Goal: Task Accomplishment & Management: Complete application form

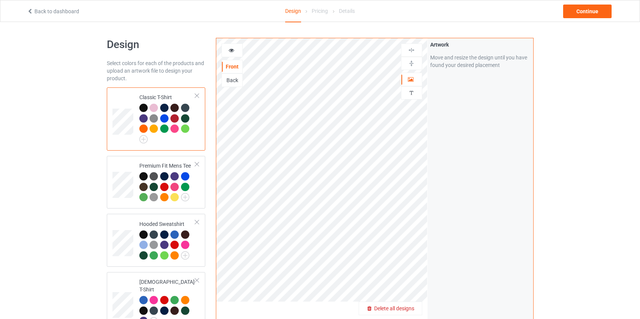
click at [403, 307] on span "Delete all designs" at bounding box center [394, 308] width 40 height 6
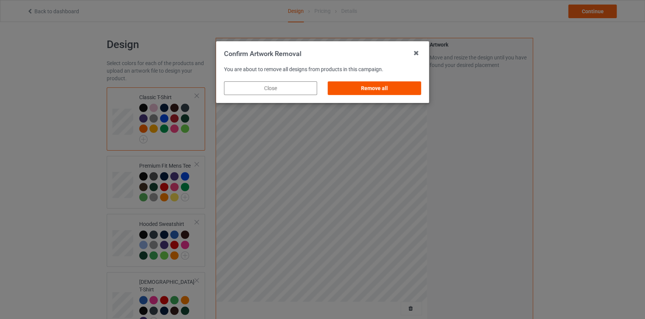
click at [397, 91] on div "Remove all" at bounding box center [374, 88] width 93 height 14
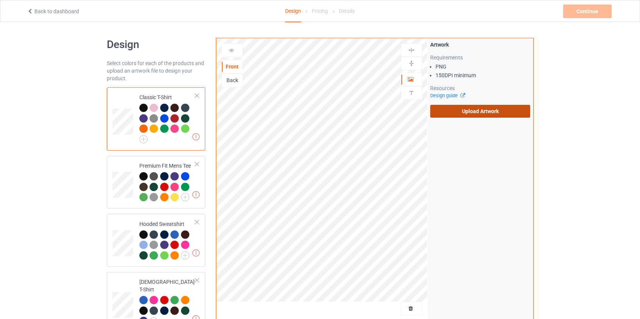
click at [443, 112] on label "Upload Artwork" at bounding box center [480, 111] width 100 height 13
click at [0, 0] on input "Upload Artwork" at bounding box center [0, 0] width 0 height 0
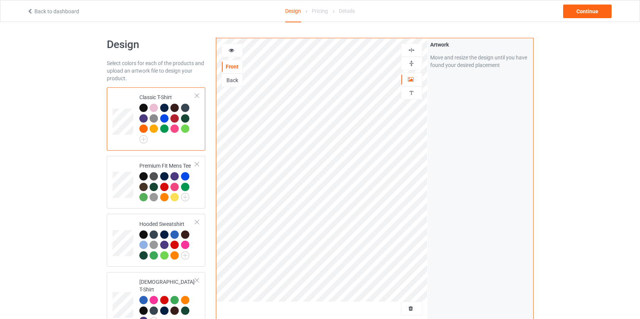
click at [237, 51] on div at bounding box center [232, 51] width 20 height 8
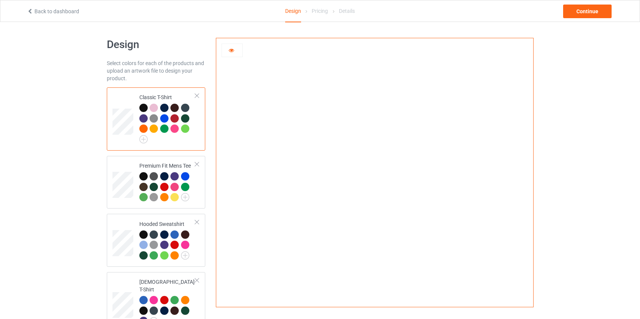
click at [232, 55] on div at bounding box center [231, 51] width 21 height 14
click at [232, 45] on div at bounding box center [231, 51] width 21 height 14
click at [234, 55] on div at bounding box center [231, 51] width 21 height 14
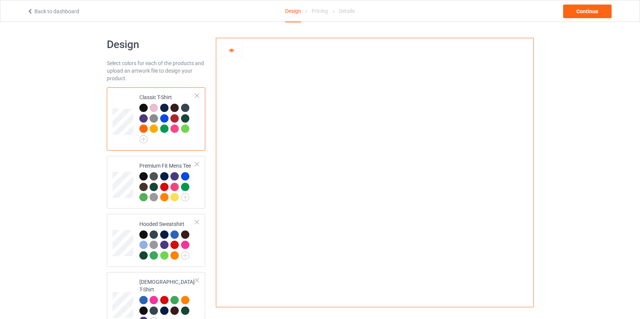
click at [513, 70] on div at bounding box center [374, 169] width 316 height 263
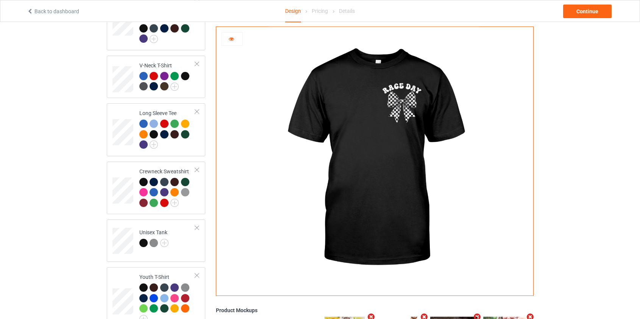
scroll to position [385, 0]
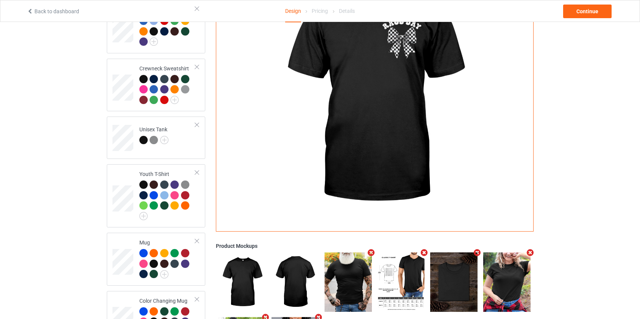
click at [243, 243] on div "Product Mockups" at bounding box center [374, 247] width 317 height 8
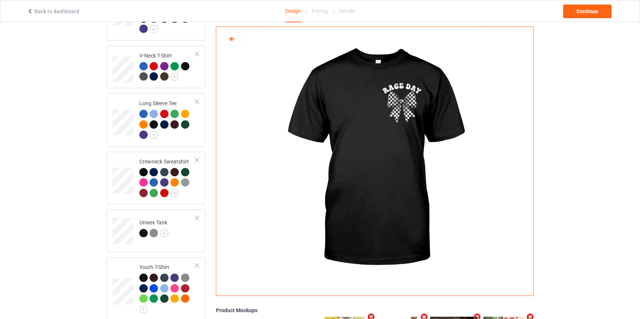
scroll to position [179, 0]
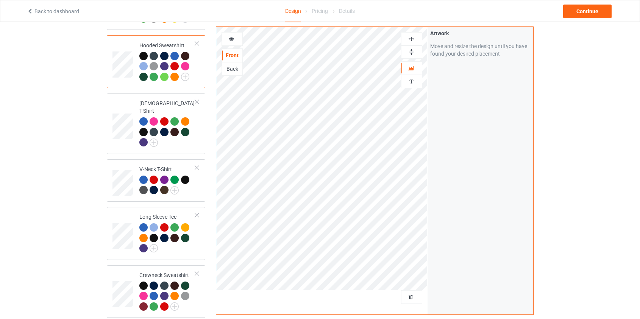
click at [230, 68] on div "Back" at bounding box center [232, 69] width 20 height 8
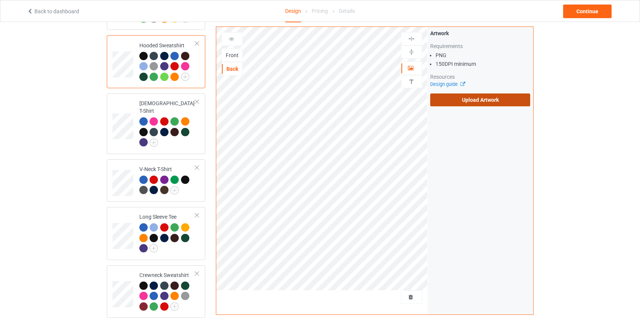
click at [479, 98] on label "Upload Artwork" at bounding box center [480, 99] width 100 height 13
click at [0, 0] on input "Upload Artwork" at bounding box center [0, 0] width 0 height 0
click at [472, 101] on label "Upload Artwork" at bounding box center [480, 99] width 100 height 13
click at [0, 0] on input "Upload Artwork" at bounding box center [0, 0] width 0 height 0
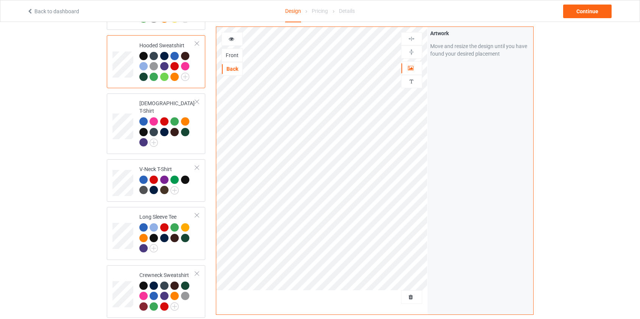
click at [237, 57] on div "Front" at bounding box center [232, 55] width 20 height 8
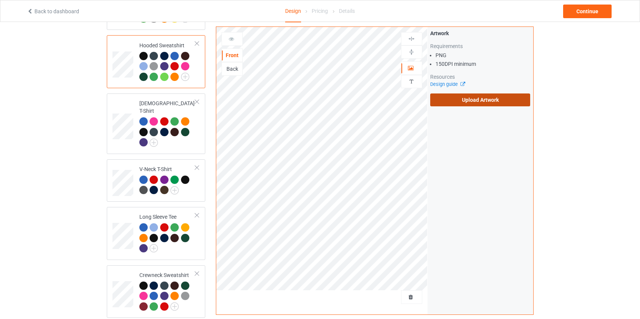
click at [464, 99] on label "Upload Artwork" at bounding box center [480, 99] width 100 height 13
click at [0, 0] on input "Upload Artwork" at bounding box center [0, 0] width 0 height 0
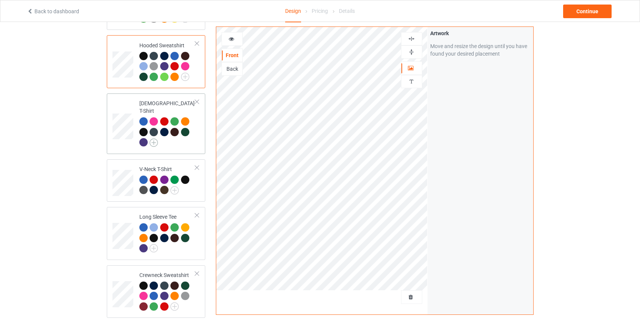
click at [156, 139] on img at bounding box center [153, 143] width 8 height 8
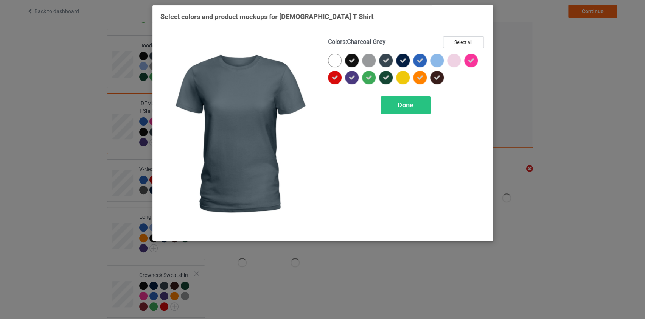
click at [383, 61] on icon at bounding box center [386, 60] width 7 height 7
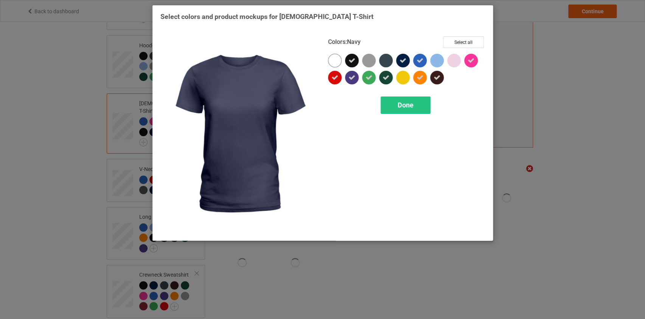
click at [403, 63] on icon at bounding box center [403, 60] width 7 height 7
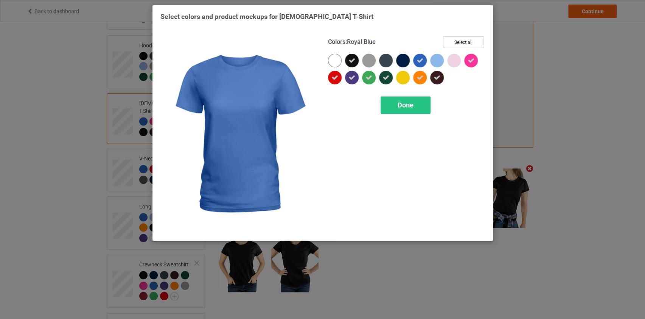
click at [420, 62] on icon at bounding box center [420, 60] width 7 height 7
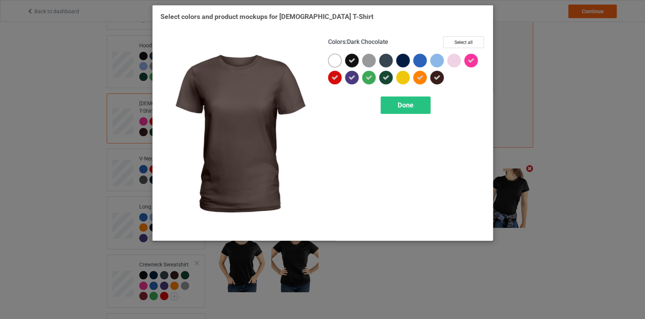
click at [440, 76] on icon at bounding box center [437, 77] width 7 height 7
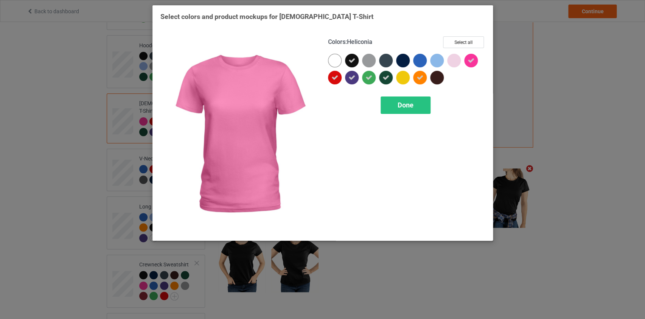
click at [469, 61] on icon at bounding box center [471, 60] width 7 height 7
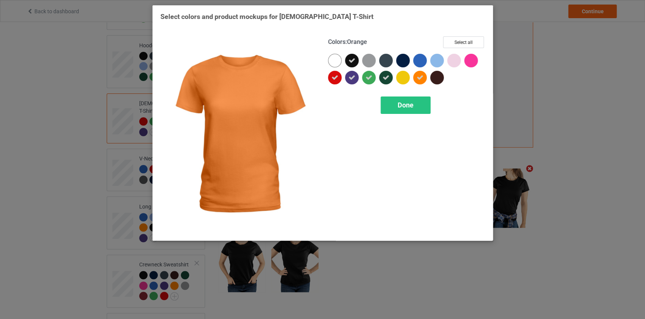
click at [422, 76] on icon at bounding box center [420, 77] width 7 height 7
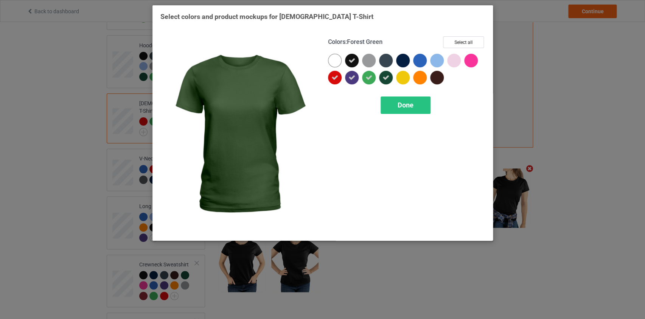
click at [383, 76] on icon at bounding box center [386, 77] width 7 height 7
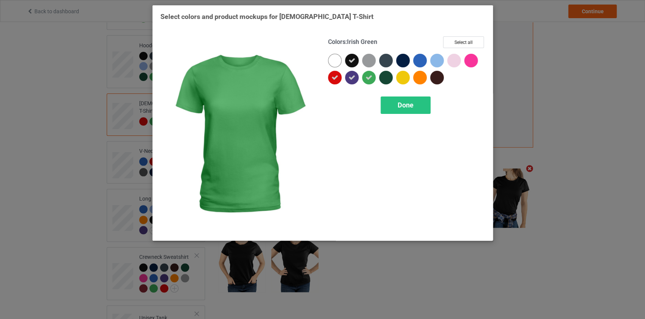
click at [368, 77] on icon at bounding box center [369, 77] width 7 height 7
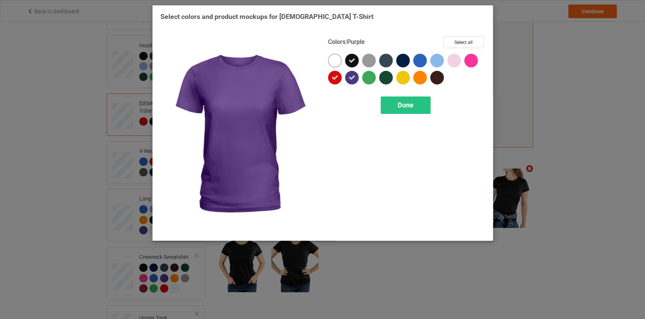
click at [353, 78] on icon at bounding box center [352, 77] width 7 height 7
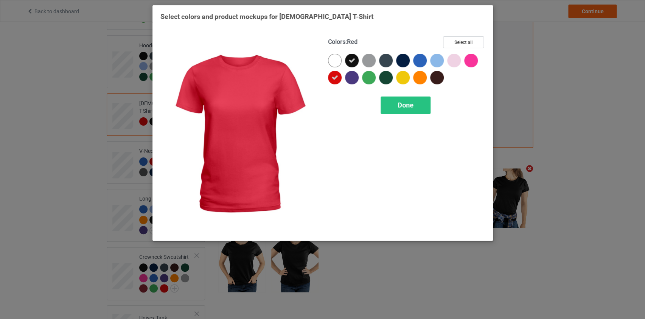
click at [337, 78] on icon at bounding box center [335, 77] width 7 height 7
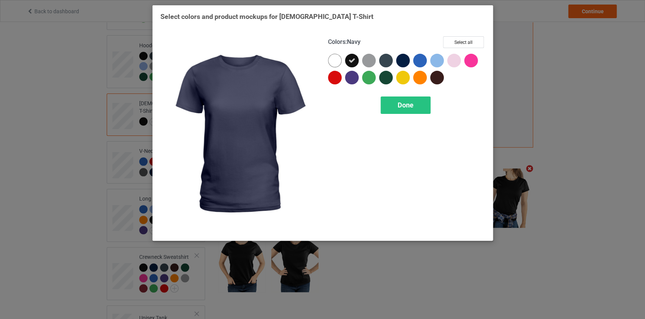
click at [401, 58] on div at bounding box center [403, 61] width 14 height 14
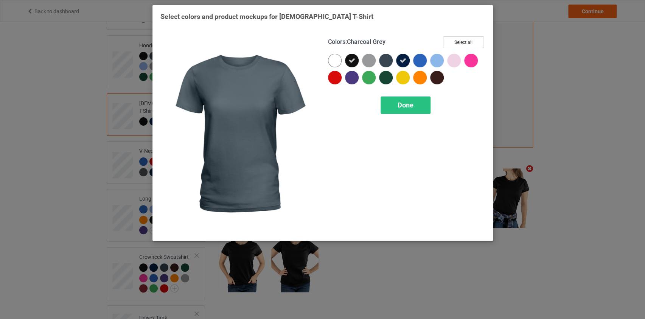
click at [386, 62] on div at bounding box center [386, 61] width 14 height 14
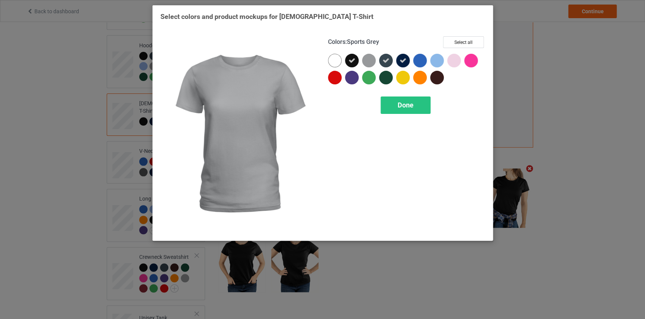
click at [373, 61] on div at bounding box center [369, 61] width 14 height 14
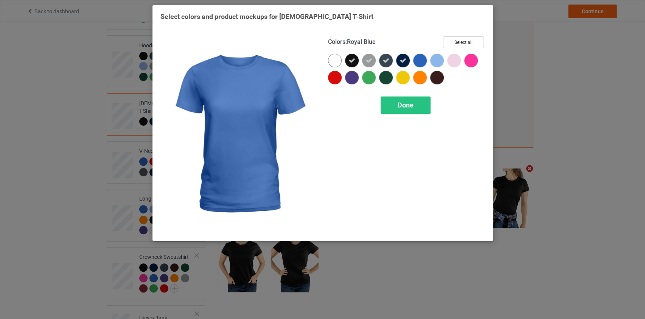
click at [420, 60] on div at bounding box center [420, 61] width 14 height 14
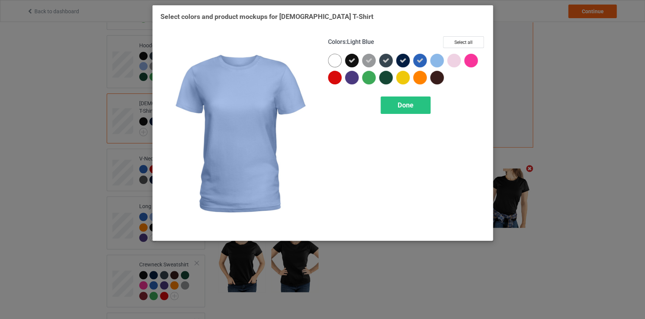
click at [441, 58] on div at bounding box center [437, 61] width 14 height 14
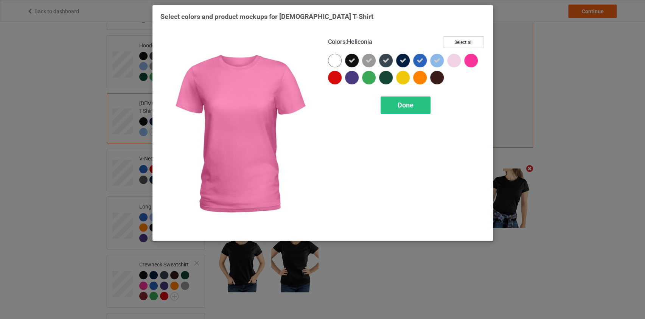
click at [472, 61] on div at bounding box center [471, 61] width 14 height 14
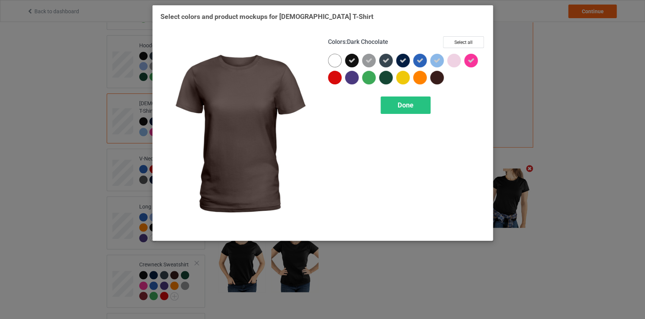
click at [438, 78] on div at bounding box center [437, 78] width 14 height 14
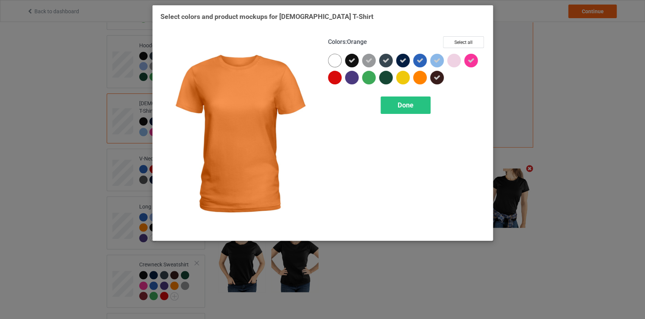
click at [419, 77] on div at bounding box center [420, 78] width 14 height 14
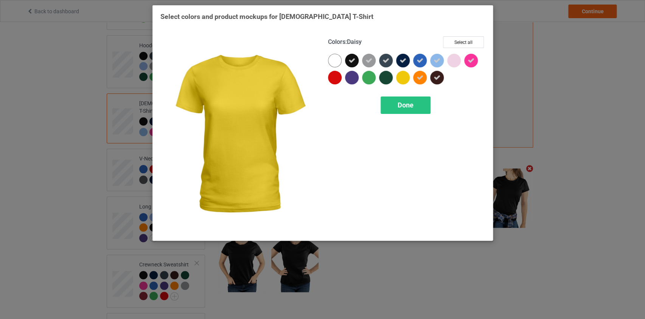
click at [405, 76] on div at bounding box center [403, 78] width 14 height 14
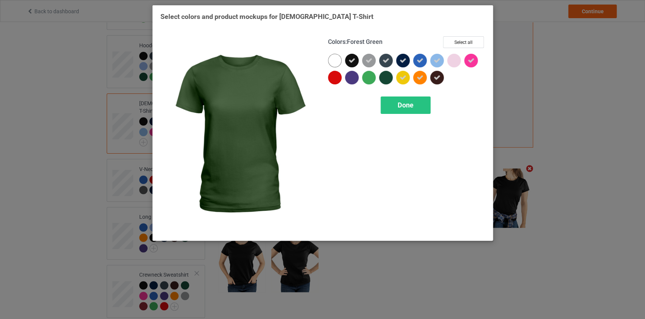
click at [383, 76] on div at bounding box center [386, 78] width 14 height 14
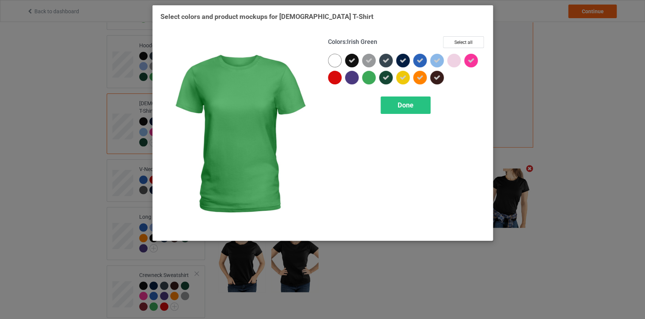
click at [372, 78] on div at bounding box center [369, 78] width 14 height 14
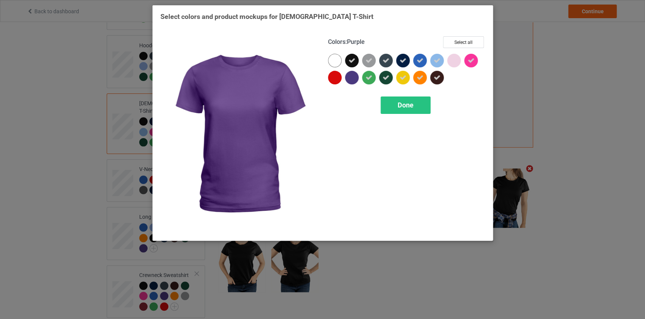
click at [352, 79] on div at bounding box center [352, 78] width 14 height 14
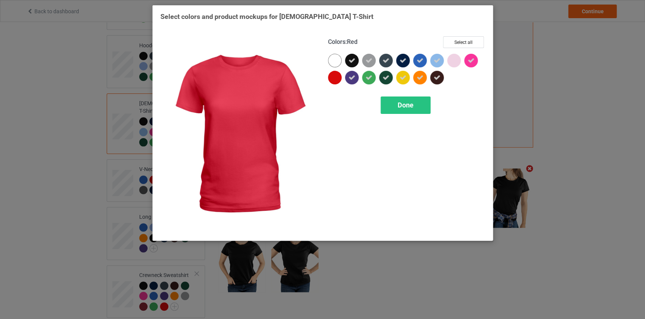
click at [341, 76] on div at bounding box center [336, 79] width 17 height 17
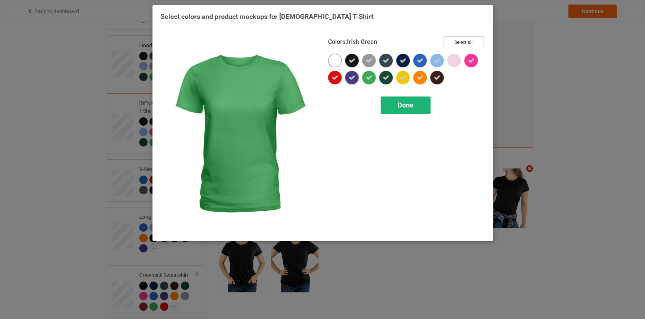
click at [405, 109] on div "Done" at bounding box center [406, 105] width 50 height 17
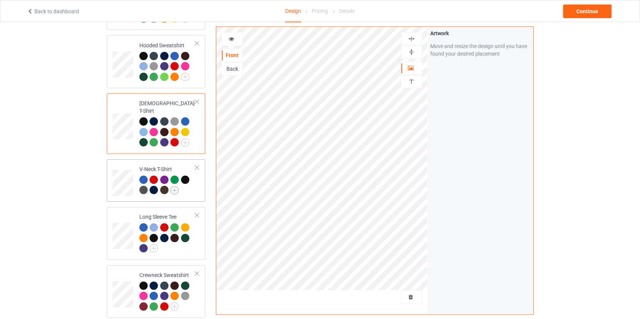
click at [173, 186] on img at bounding box center [174, 190] width 8 height 8
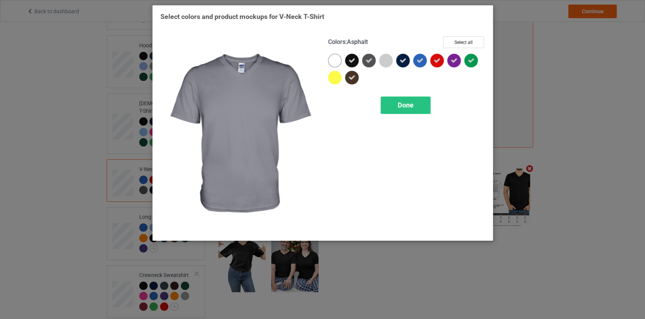
click at [366, 61] on icon at bounding box center [369, 60] width 7 height 7
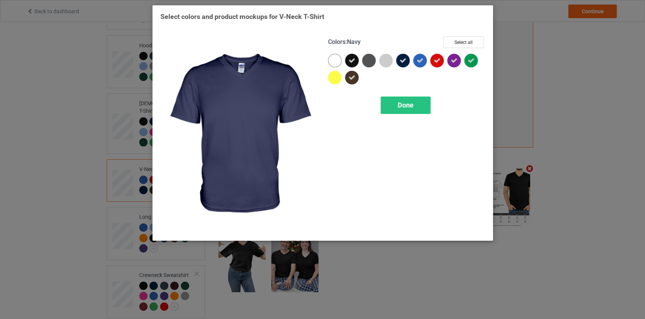
click at [401, 63] on icon at bounding box center [403, 60] width 7 height 7
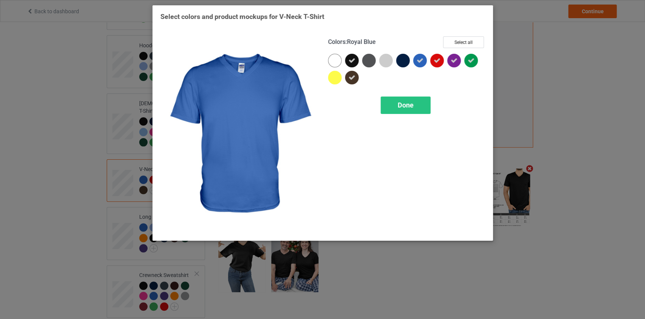
click at [419, 64] on div at bounding box center [420, 61] width 14 height 14
click at [440, 59] on icon at bounding box center [437, 60] width 7 height 7
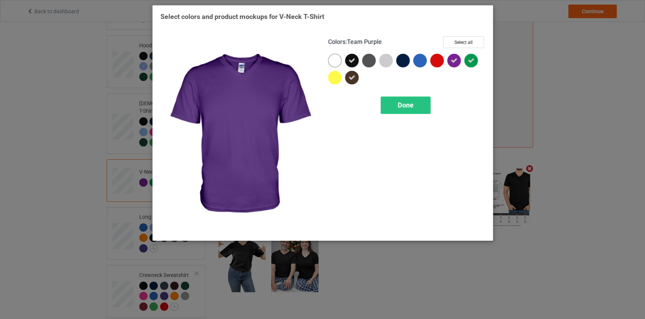
drag, startPoint x: 455, startPoint y: 59, endPoint x: 462, endPoint y: 61, distance: 6.9
click at [456, 60] on icon at bounding box center [454, 60] width 7 height 7
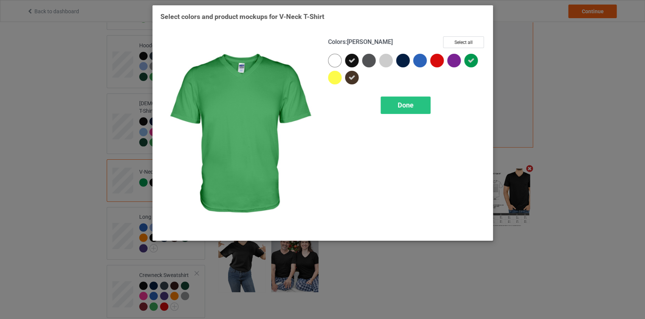
click at [472, 61] on icon at bounding box center [471, 60] width 7 height 7
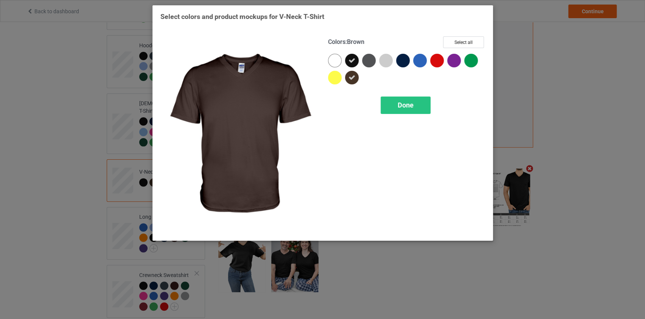
click at [354, 77] on icon at bounding box center [352, 77] width 7 height 7
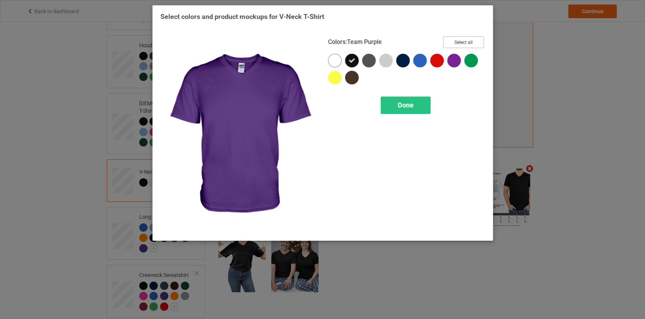
click at [471, 38] on button "Select all" at bounding box center [463, 42] width 41 height 12
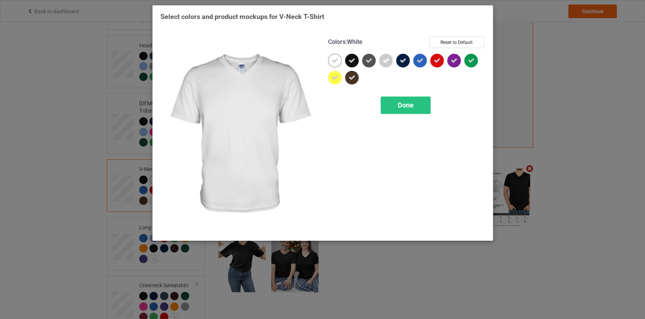
click at [331, 63] on div at bounding box center [335, 61] width 14 height 14
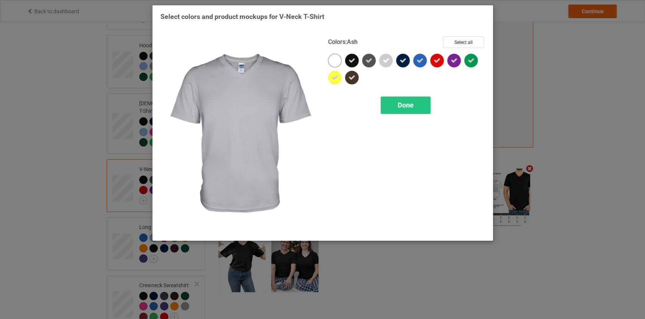
click at [392, 61] on div at bounding box center [386, 61] width 14 height 14
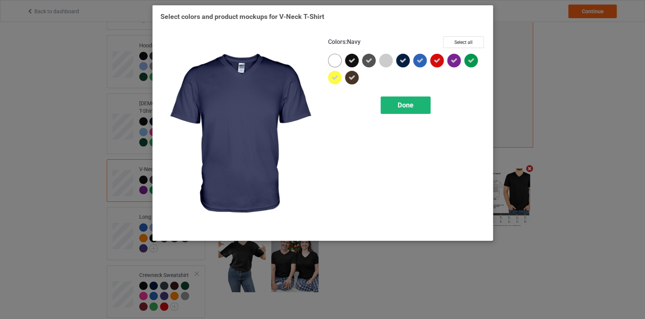
click at [398, 104] on span "Done" at bounding box center [406, 105] width 16 height 8
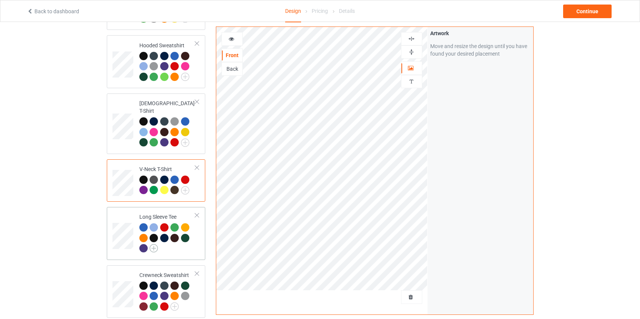
click at [155, 244] on img at bounding box center [153, 248] width 8 height 8
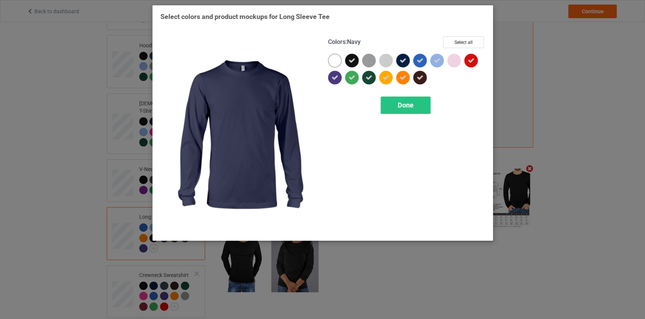
click at [407, 62] on div at bounding box center [403, 61] width 14 height 14
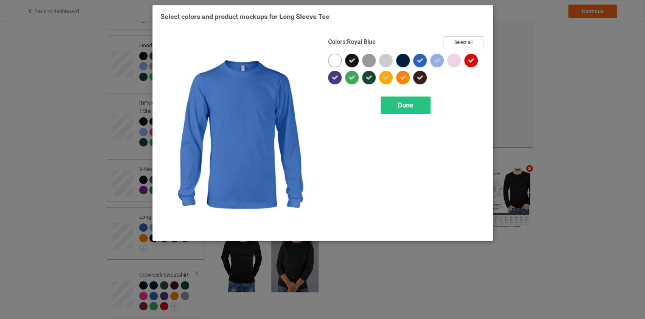
click at [426, 64] on div at bounding box center [421, 62] width 17 height 17
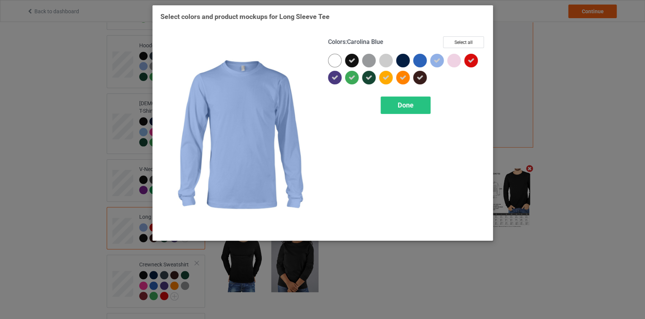
drag, startPoint x: 441, startPoint y: 61, endPoint x: 453, endPoint y: 56, distance: 12.7
click at [441, 61] on div at bounding box center [437, 61] width 14 height 14
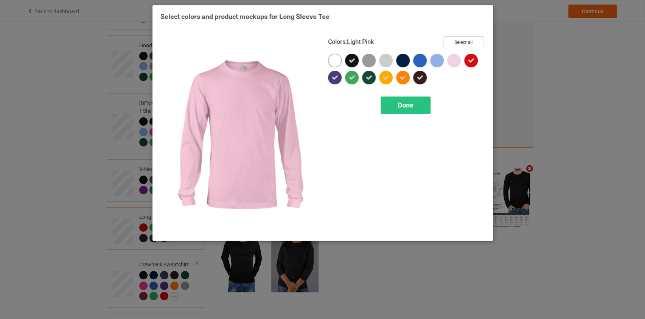
click at [469, 58] on icon at bounding box center [471, 60] width 7 height 7
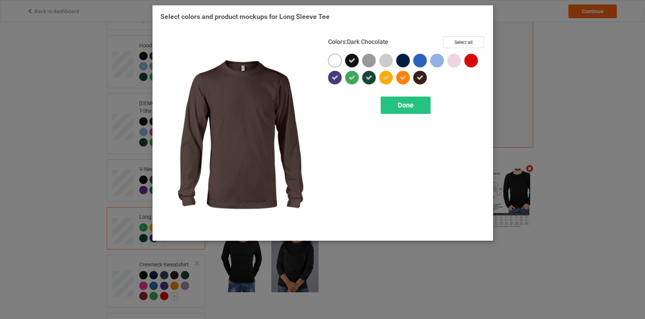
click at [417, 81] on div at bounding box center [420, 78] width 14 height 14
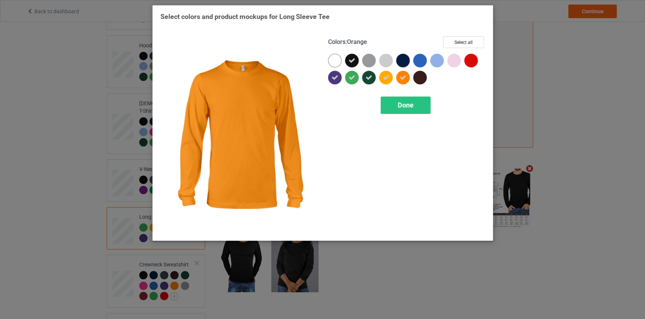
click at [403, 78] on icon at bounding box center [403, 77] width 7 height 7
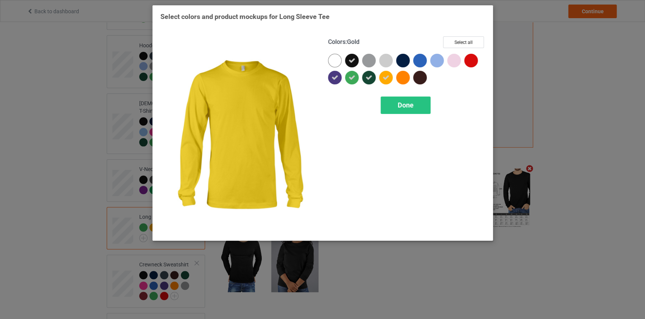
click at [390, 76] on div at bounding box center [386, 78] width 14 height 14
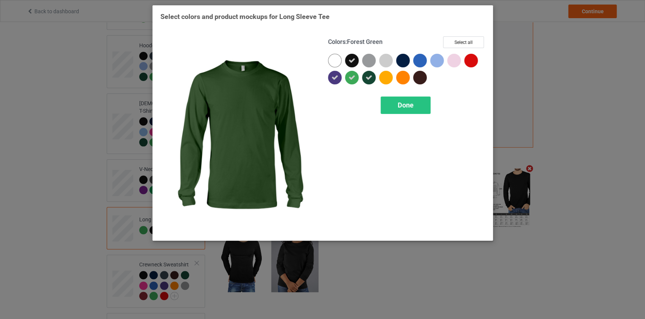
click at [371, 77] on icon at bounding box center [369, 77] width 7 height 7
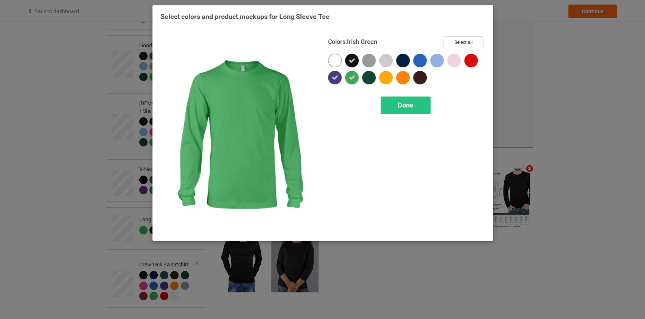
click at [355, 76] on icon at bounding box center [352, 77] width 7 height 7
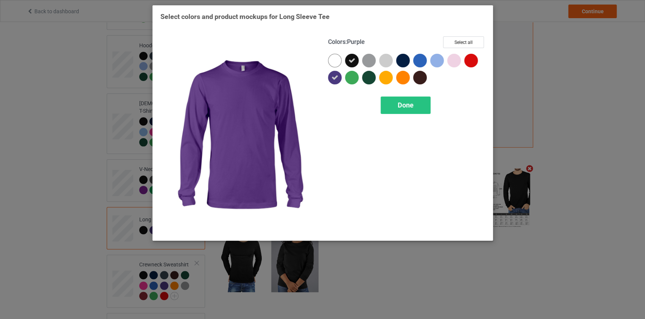
click at [339, 75] on div at bounding box center [335, 78] width 14 height 14
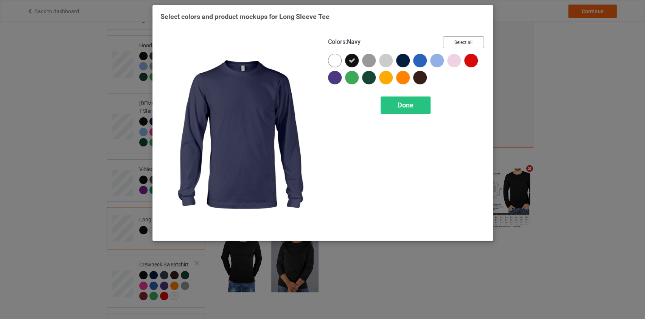
click at [469, 41] on button "Select all" at bounding box center [463, 42] width 41 height 12
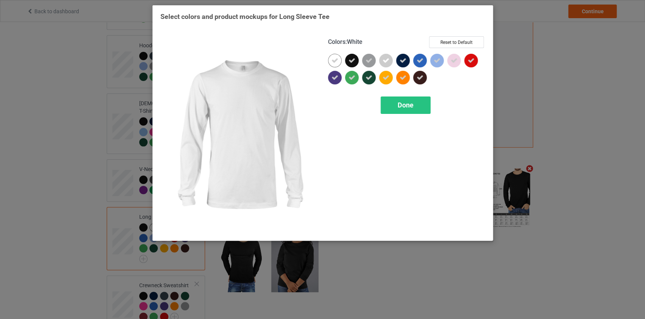
click at [333, 60] on icon at bounding box center [335, 60] width 7 height 7
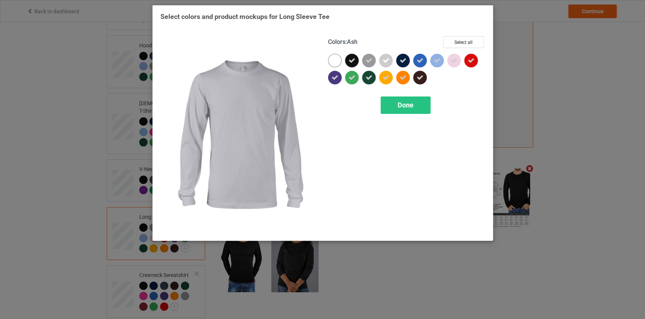
click at [388, 62] on icon at bounding box center [386, 60] width 7 height 7
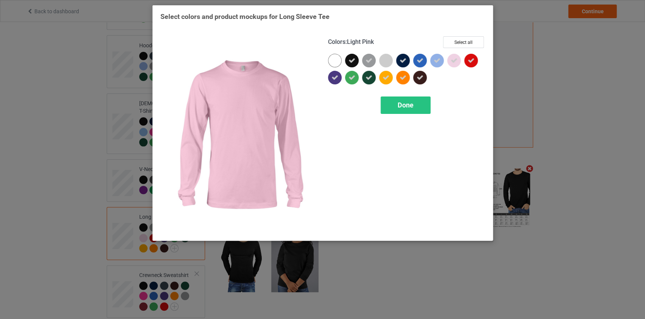
click at [452, 61] on icon at bounding box center [454, 60] width 7 height 7
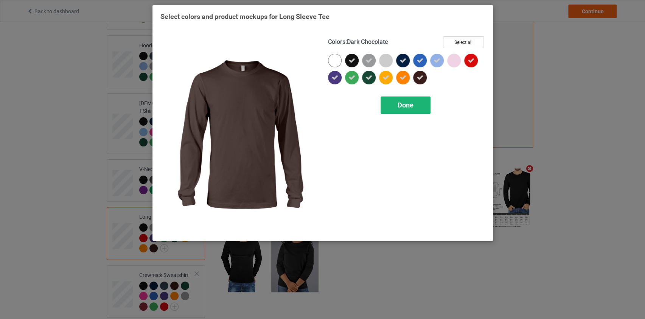
click at [411, 103] on span "Done" at bounding box center [406, 105] width 16 height 8
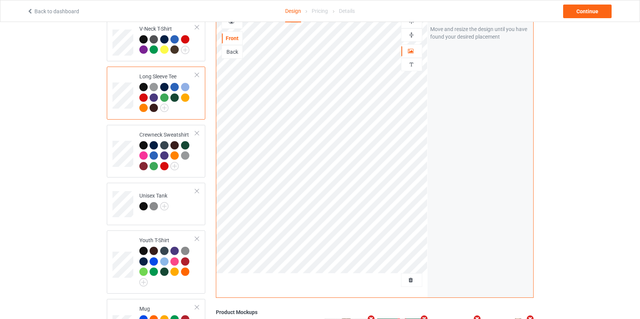
scroll to position [248, 0]
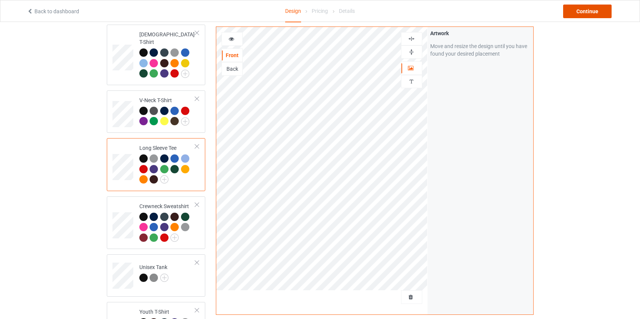
click at [581, 14] on div "Continue" at bounding box center [587, 12] width 48 height 14
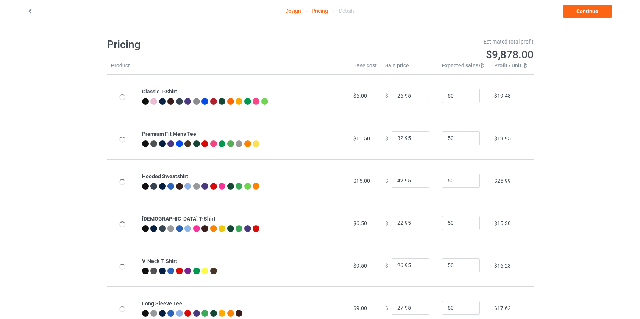
type input "46.95"
type input "26.95"
type input "30.95"
type input "31.95"
drag, startPoint x: 397, startPoint y: 179, endPoint x: 373, endPoint y: 179, distance: 24.2
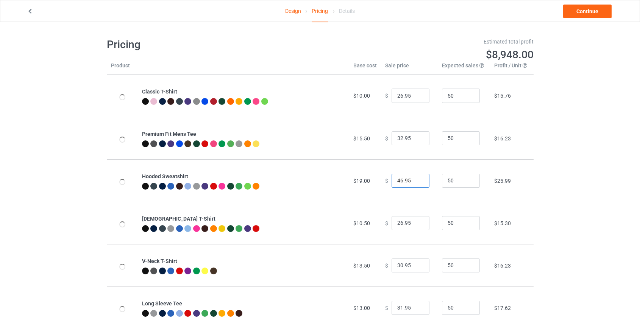
click at [373, 179] on tr "Hooded Sweatshirt $19.00 $ 46.95 50 $25.99" at bounding box center [320, 180] width 427 height 42
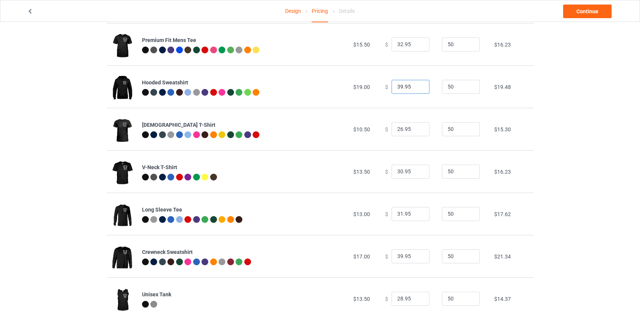
scroll to position [103, 0]
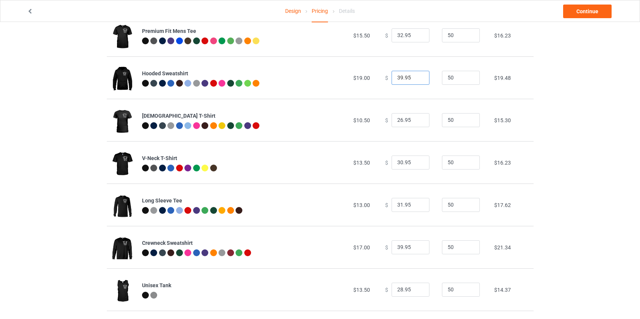
type input "39.95"
click at [396, 246] on input "39.95" at bounding box center [410, 247] width 38 height 14
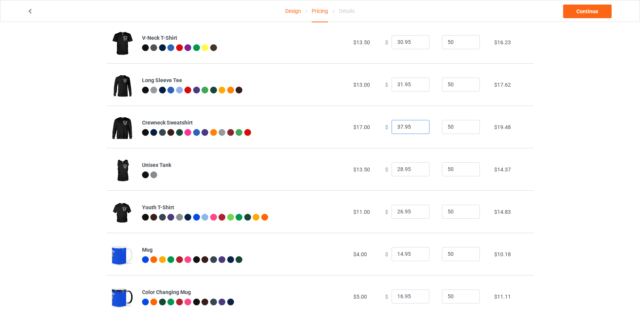
scroll to position [238, 0]
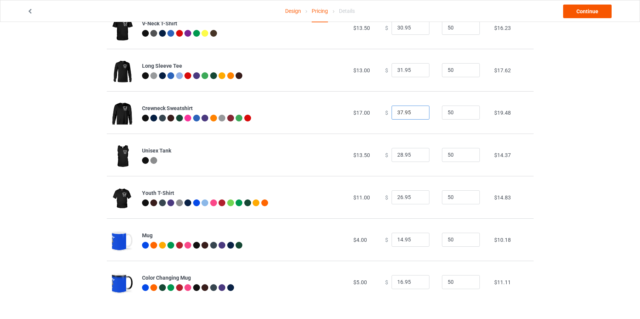
type input "37.95"
click at [582, 11] on link "Continue" at bounding box center [587, 12] width 48 height 14
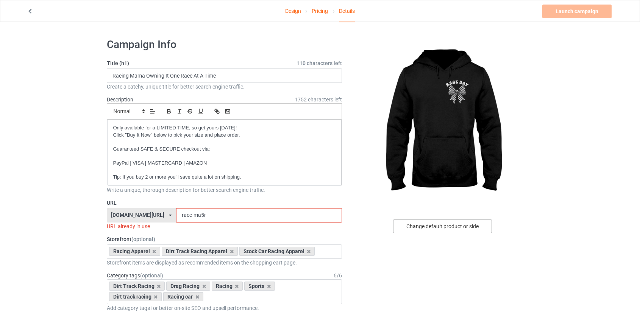
click at [439, 225] on div "Change default product or side" at bounding box center [442, 227] width 99 height 14
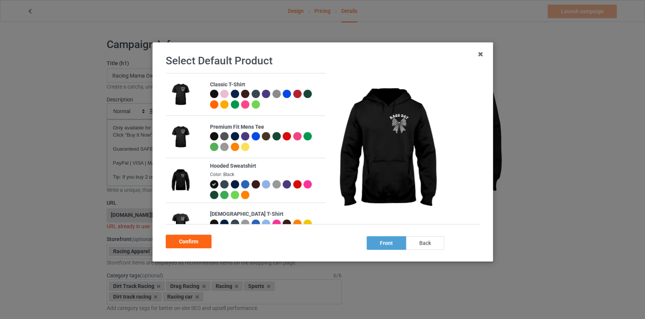
click at [434, 242] on div "back" at bounding box center [425, 243] width 38 height 14
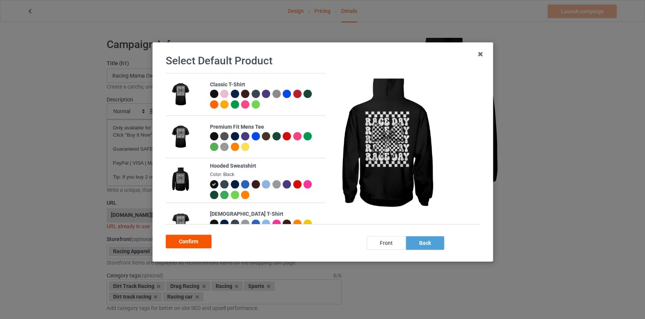
click at [192, 243] on div "Confirm" at bounding box center [189, 242] width 46 height 14
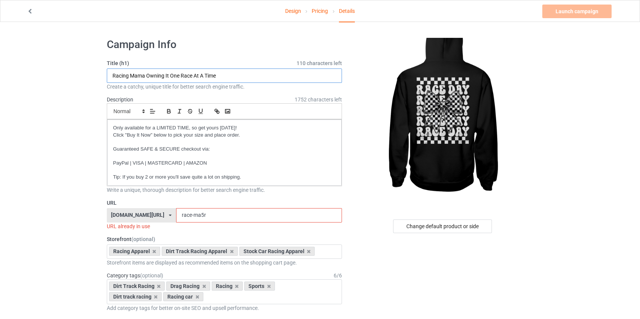
drag, startPoint x: 231, startPoint y: 76, endPoint x: 130, endPoint y: 76, distance: 100.7
click at [130, 76] on input "Racing Mama Owning It One Race At A Time" at bounding box center [224, 76] width 235 height 14
type input "Racing [DATE] Bow"
drag, startPoint x: 185, startPoint y: 213, endPoint x: 173, endPoint y: 214, distance: 12.9
click at [176, 214] on input "race-ma5r" at bounding box center [259, 215] width 166 height 14
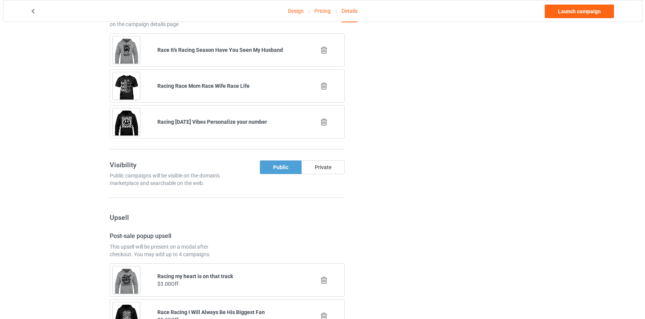
scroll to position [481, 0]
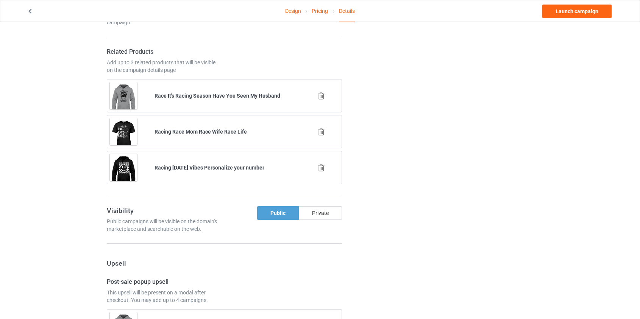
type input "race-daybow"
click at [321, 166] on icon at bounding box center [320, 168] width 9 height 8
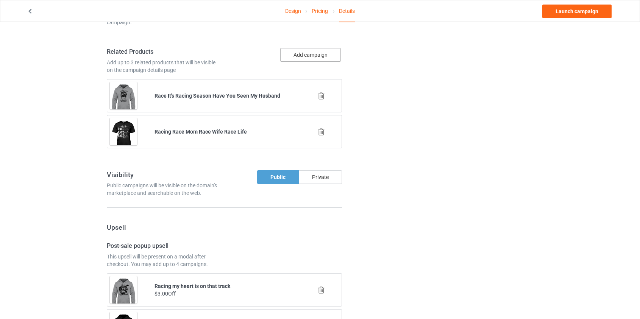
click at [319, 51] on button "Add campaign" at bounding box center [310, 55] width 61 height 14
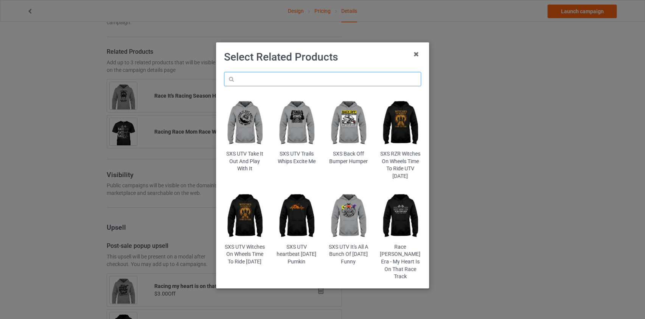
click at [265, 77] on input "text" at bounding box center [322, 79] width 197 height 14
paste input "wife-racew"
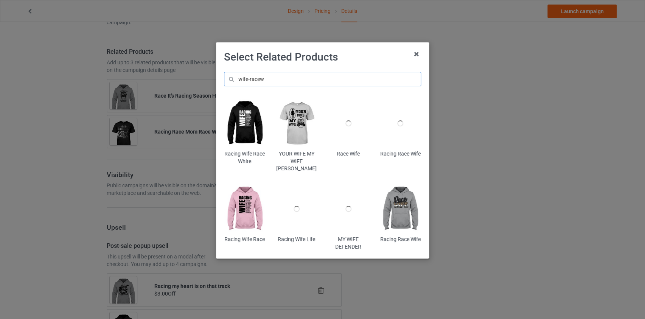
type input "wife-racew"
click at [242, 127] on img at bounding box center [244, 123] width 41 height 51
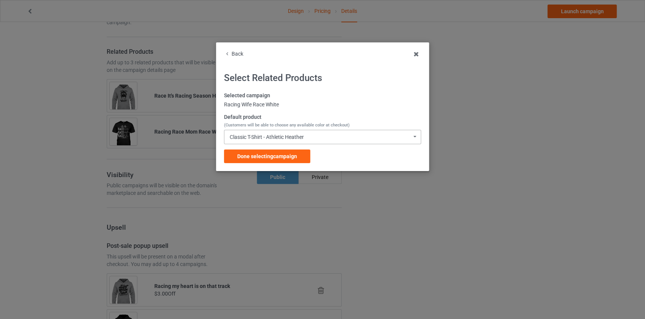
click at [248, 139] on div "Classic T-Shirt - Athletic Heather" at bounding box center [267, 136] width 74 height 5
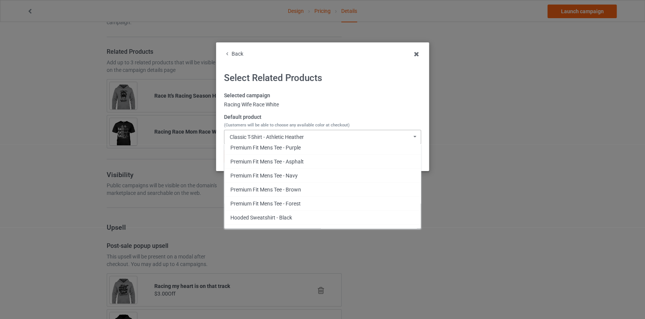
scroll to position [1032, 0]
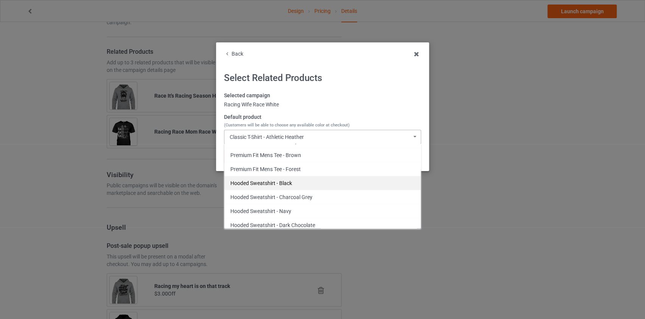
click at [263, 178] on div "Hooded Sweatshirt - Black" at bounding box center [322, 183] width 196 height 14
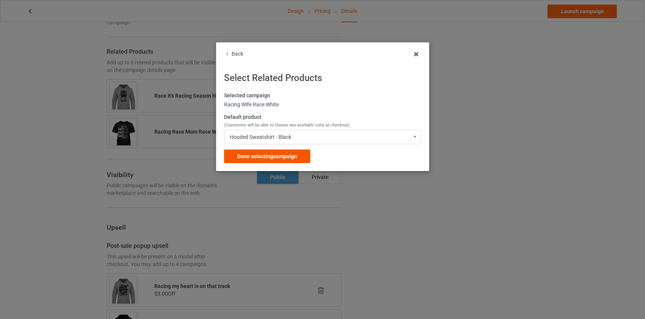
click at [272, 159] on div "Done selecting campaign" at bounding box center [267, 156] width 86 height 14
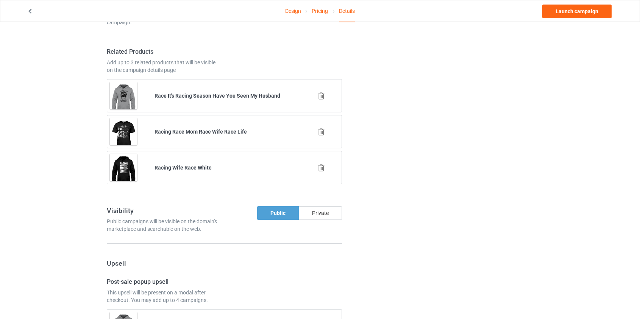
click at [321, 94] on icon at bounding box center [320, 96] width 9 height 8
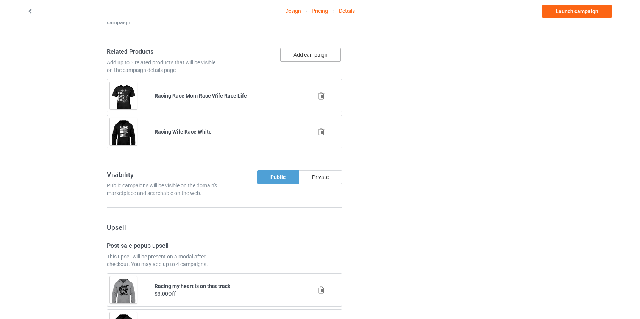
click at [328, 49] on button "Add campaign" at bounding box center [310, 55] width 61 height 14
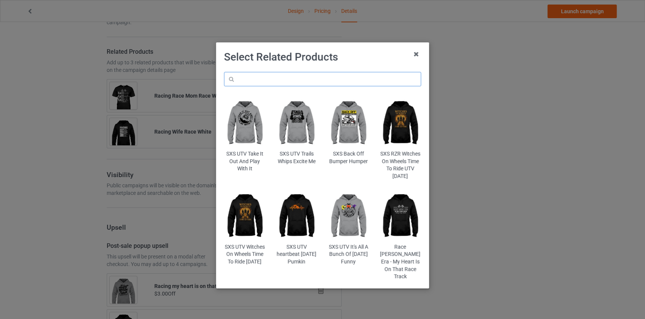
click at [254, 80] on input "text" at bounding box center [322, 79] width 197 height 14
paste input "race-heartb"
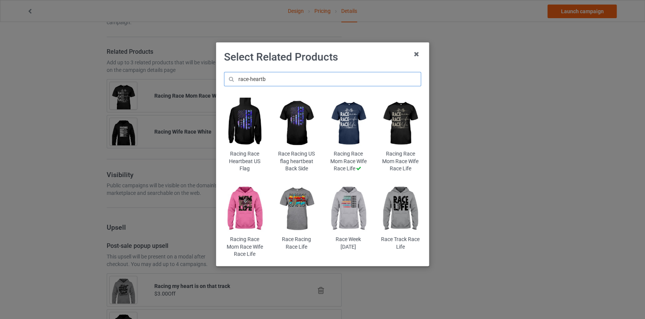
type input "race-heartb"
click at [242, 124] on img at bounding box center [244, 123] width 41 height 51
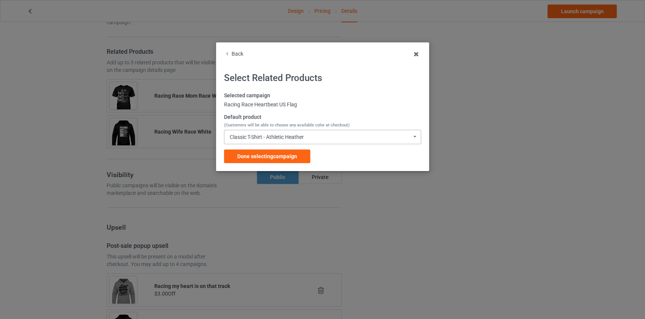
click at [267, 140] on div "Classic T-Shirt - Athletic Heather" at bounding box center [267, 136] width 74 height 5
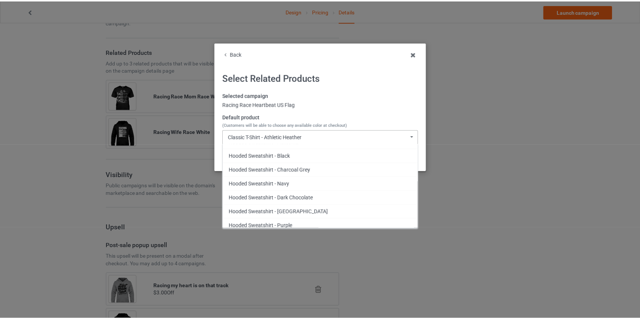
scroll to position [430, 0]
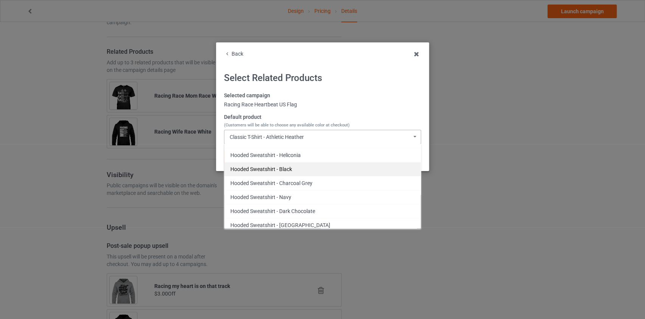
click at [277, 169] on div "Hooded Sweatshirt - Black" at bounding box center [322, 169] width 196 height 14
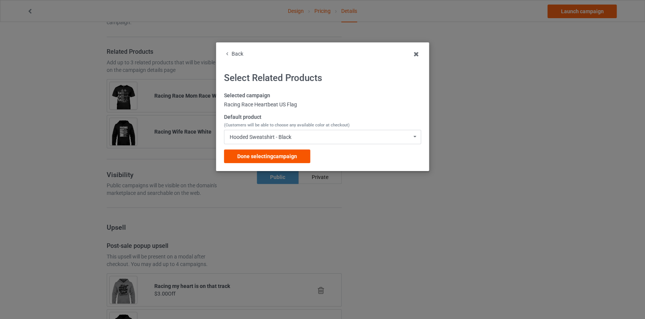
click at [279, 156] on span "Done selecting campaign" at bounding box center [267, 156] width 60 height 6
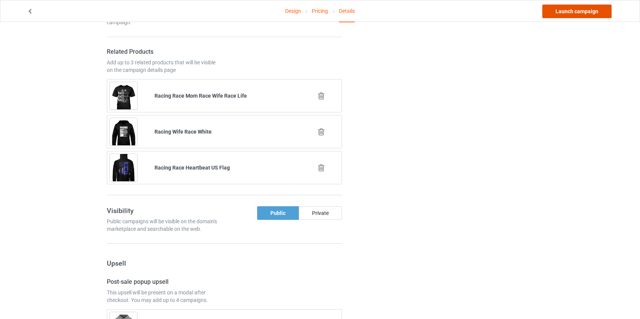
click at [567, 11] on link "Launch campaign" at bounding box center [576, 12] width 69 height 14
